Goal: Find specific page/section: Find specific page/section

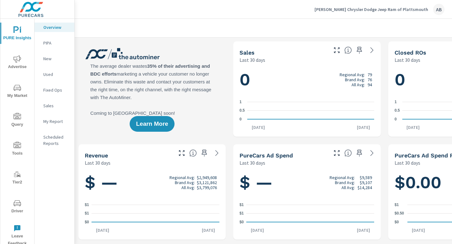
click at [18, 208] on span "Driver" at bounding box center [17, 207] width 30 height 15
click at [15, 209] on span "Driver" at bounding box center [17, 207] width 30 height 15
click at [21, 209] on span "Driver" at bounding box center [17, 207] width 30 height 15
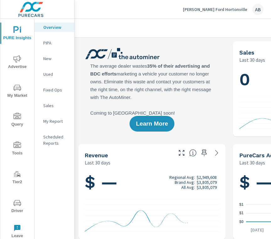
click at [20, 207] on span "Driver" at bounding box center [17, 207] width 30 height 15
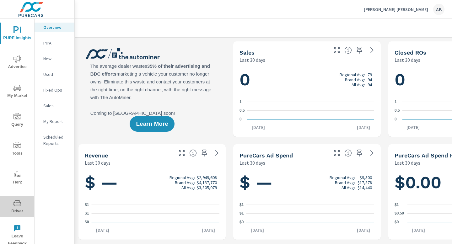
click at [18, 210] on span "Driver" at bounding box center [17, 207] width 30 height 15
click at [16, 209] on span "Driver" at bounding box center [17, 207] width 30 height 15
